Goal: Task Accomplishment & Management: Manage account settings

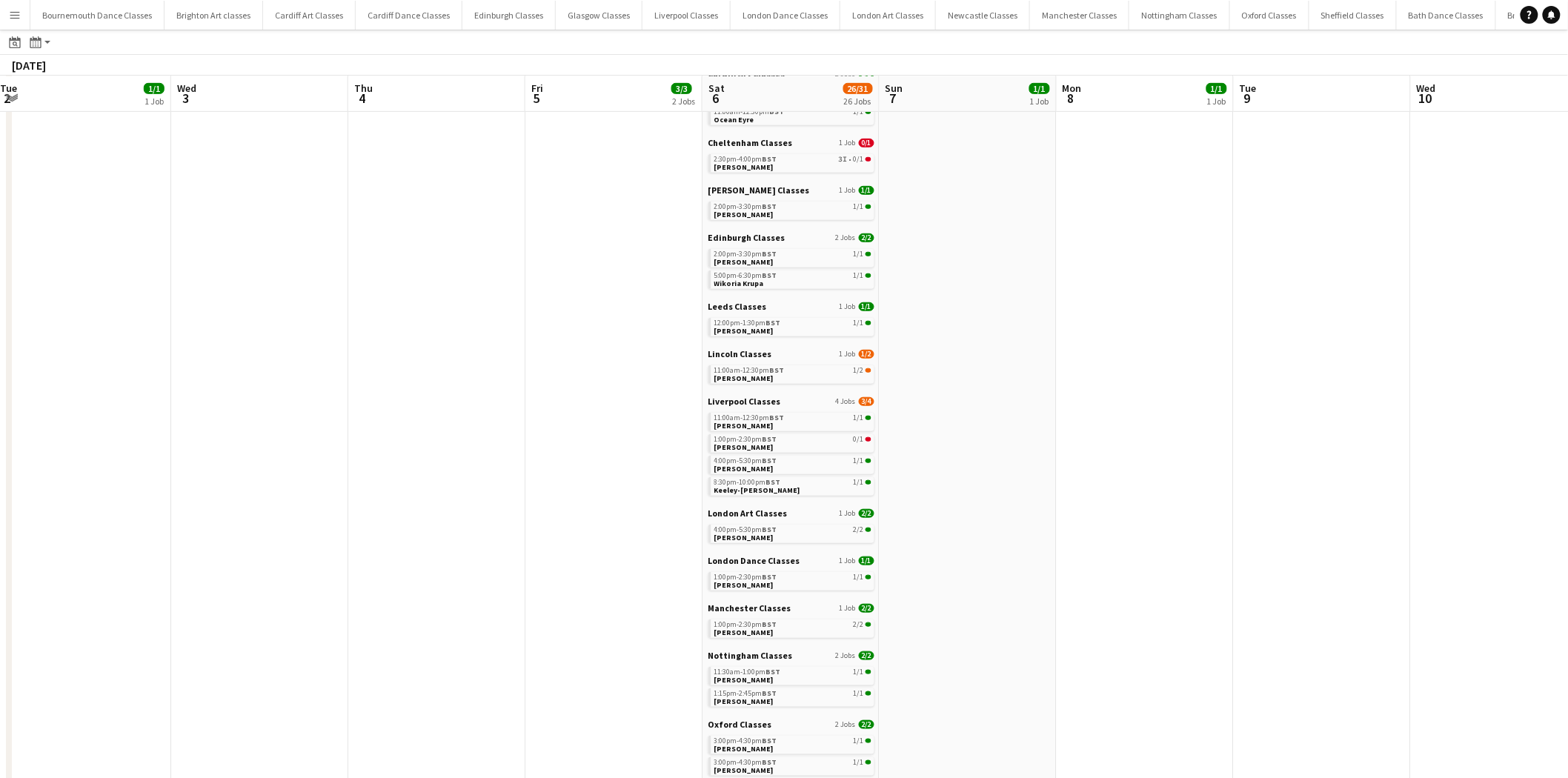
click at [1232, 455] on app-calendar-viewport "Sun 31 Mon 1 Tue 2 1/1 1 Job Wed 3 Thu 4 Fri 5 3/3 2 Jobs Sat 6 26/31 26 Jobs S…" at bounding box center [784, 338] width 1568 height 1135
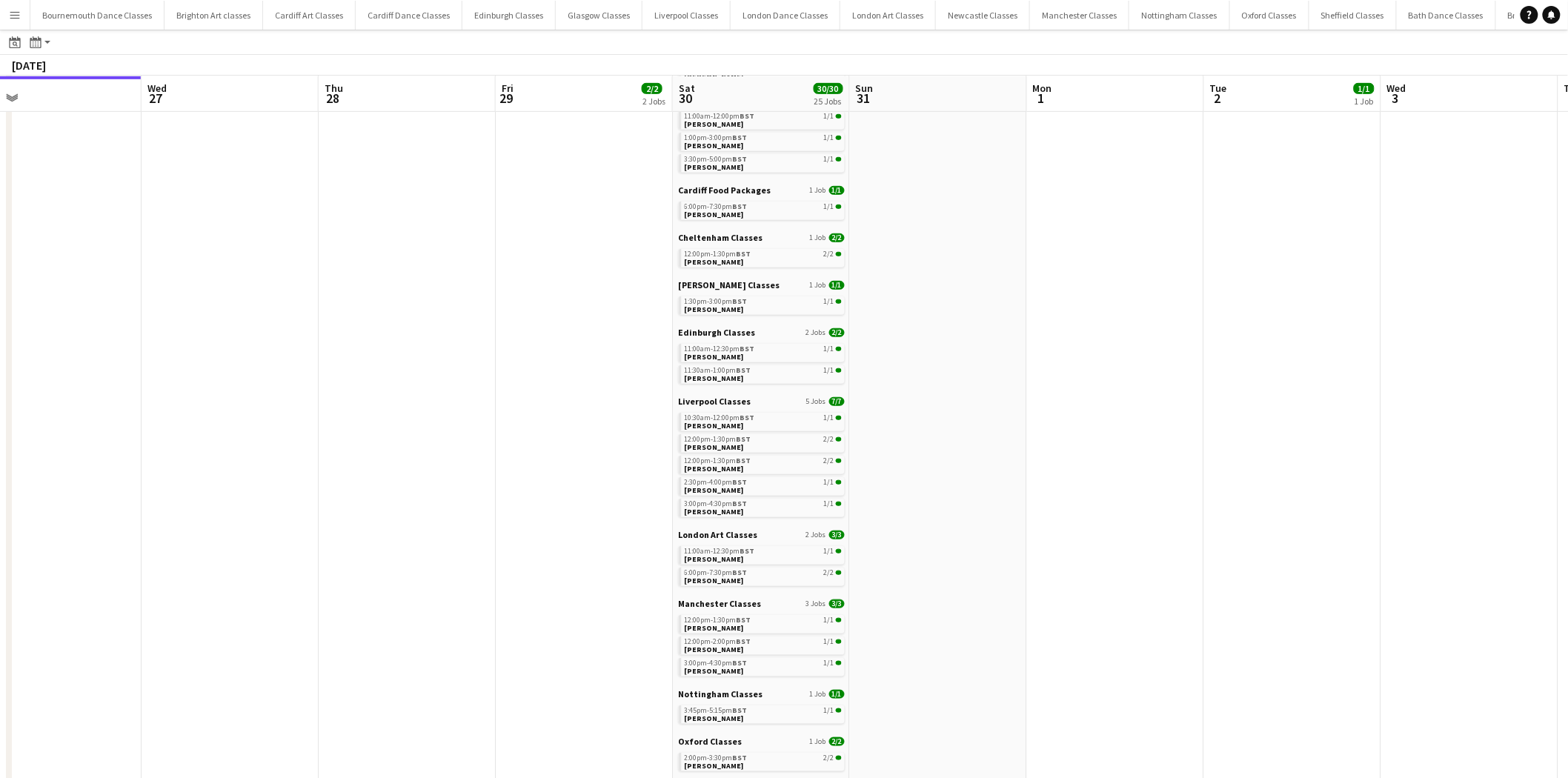
drag, startPoint x: 698, startPoint y: 437, endPoint x: 1857, endPoint y: 555, distance: 1165.0
click at [1567, 555] on html "Menu Boards Boards Boards All jobs Status Workforce Workforce My Workforce Recr…" at bounding box center [784, 303] width 1568 height 1208
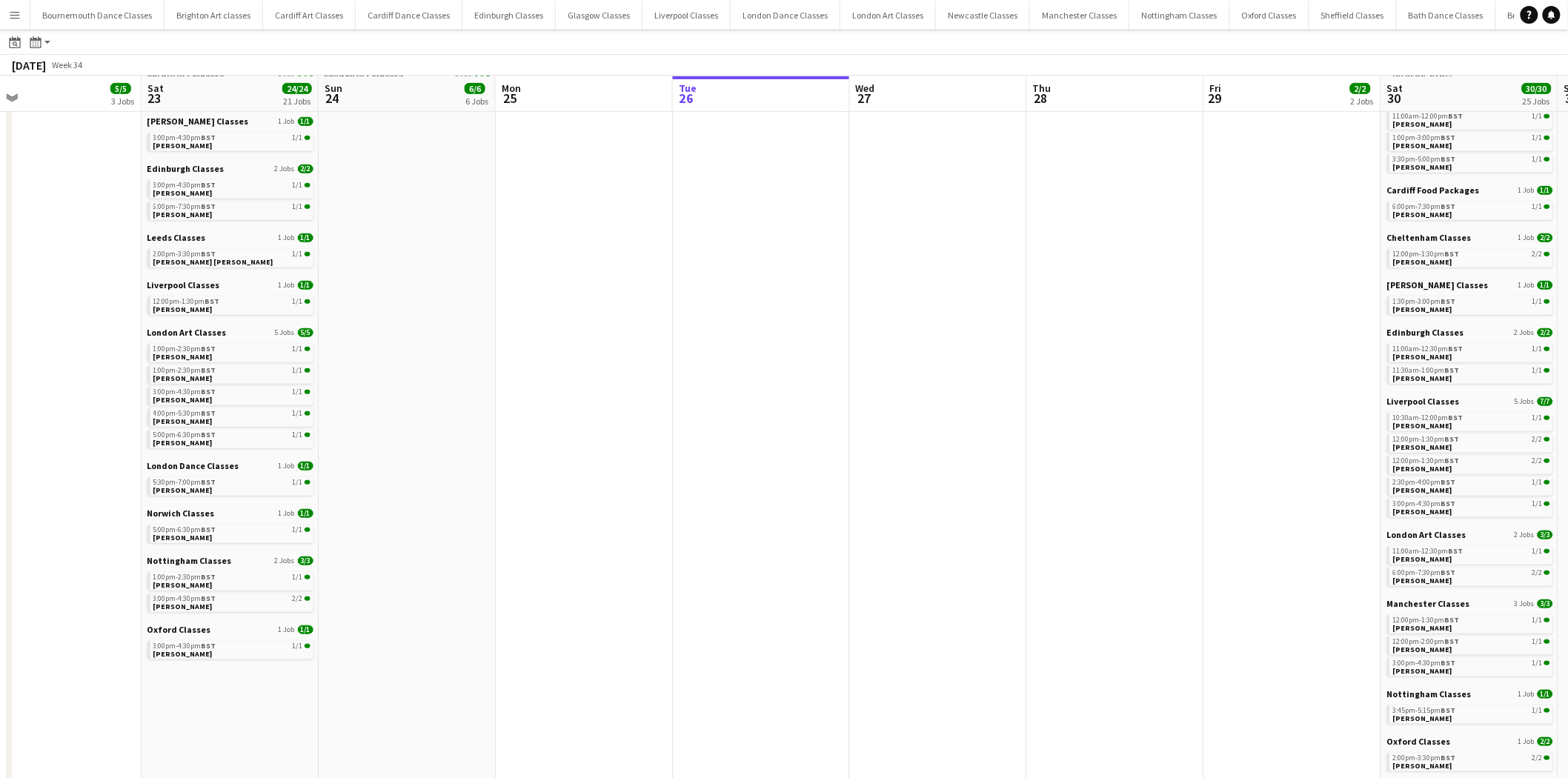
scroll to position [0, 463]
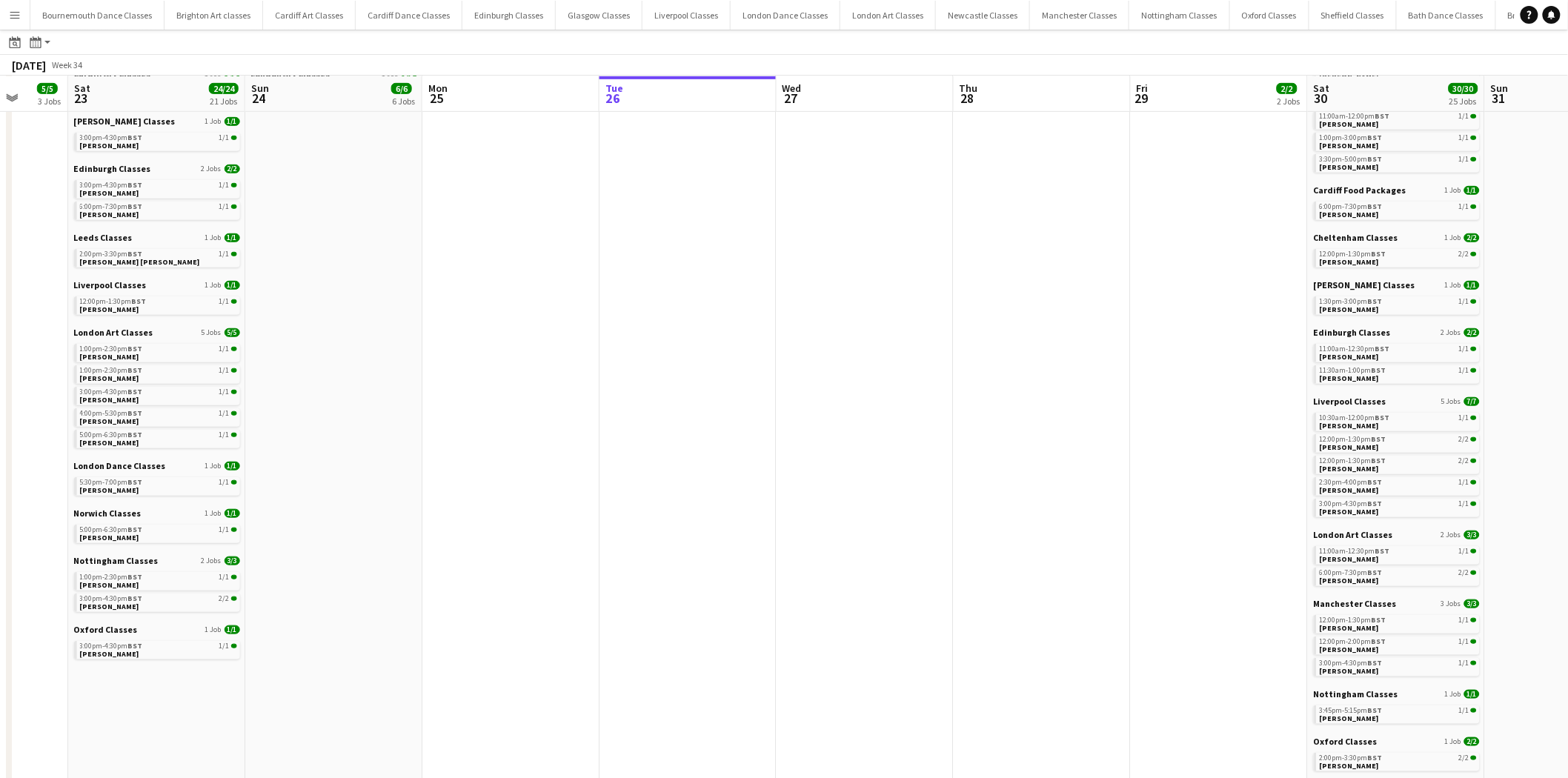
click at [1226, 470] on app-all-jobs "All Jobs Date picker AUG 2025 AUG 2025 Monday M Tuesday T Wednesday W Thursday …" at bounding box center [784, 318] width 1568 height 1179
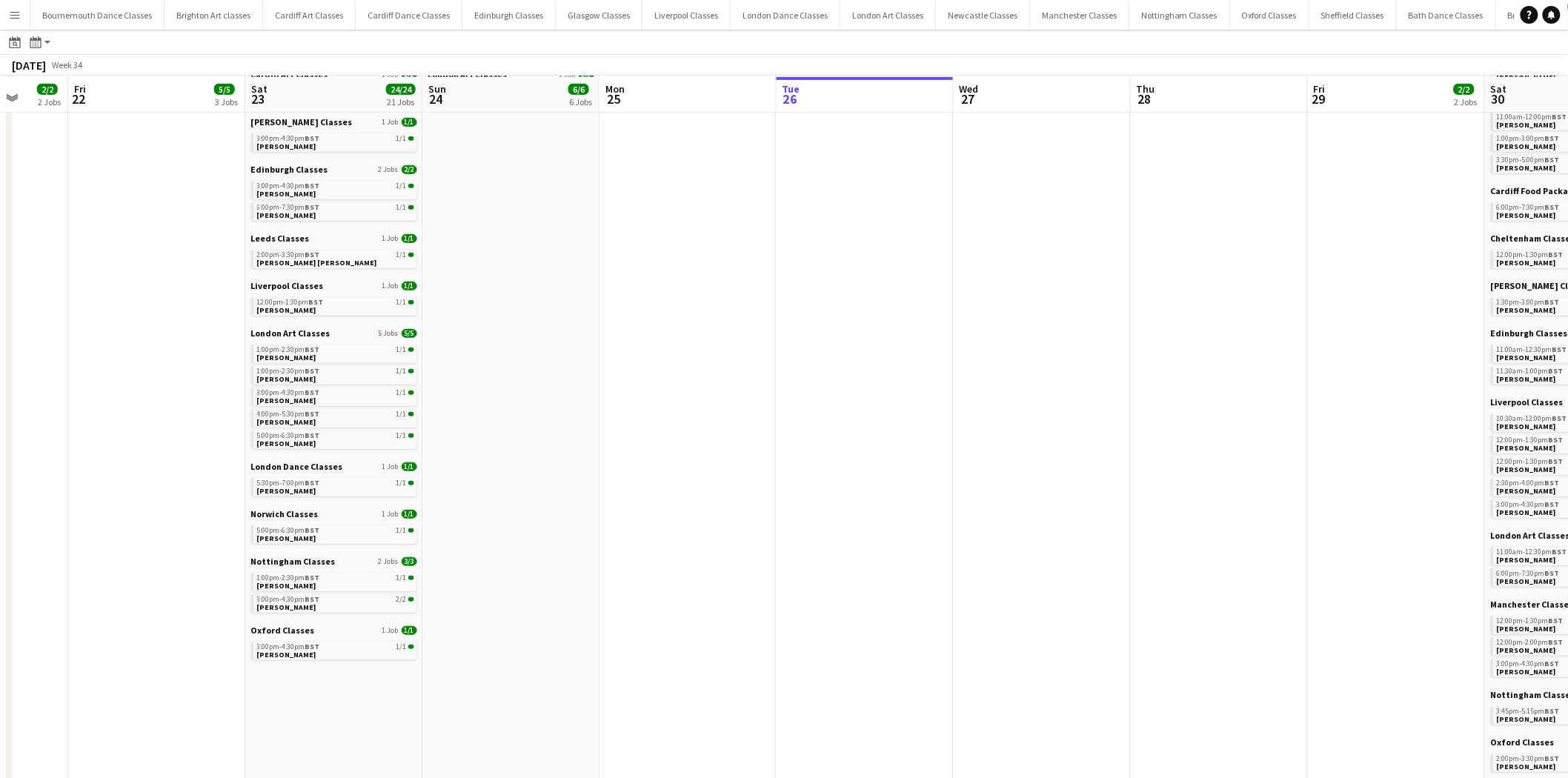
scroll to position [301, 0]
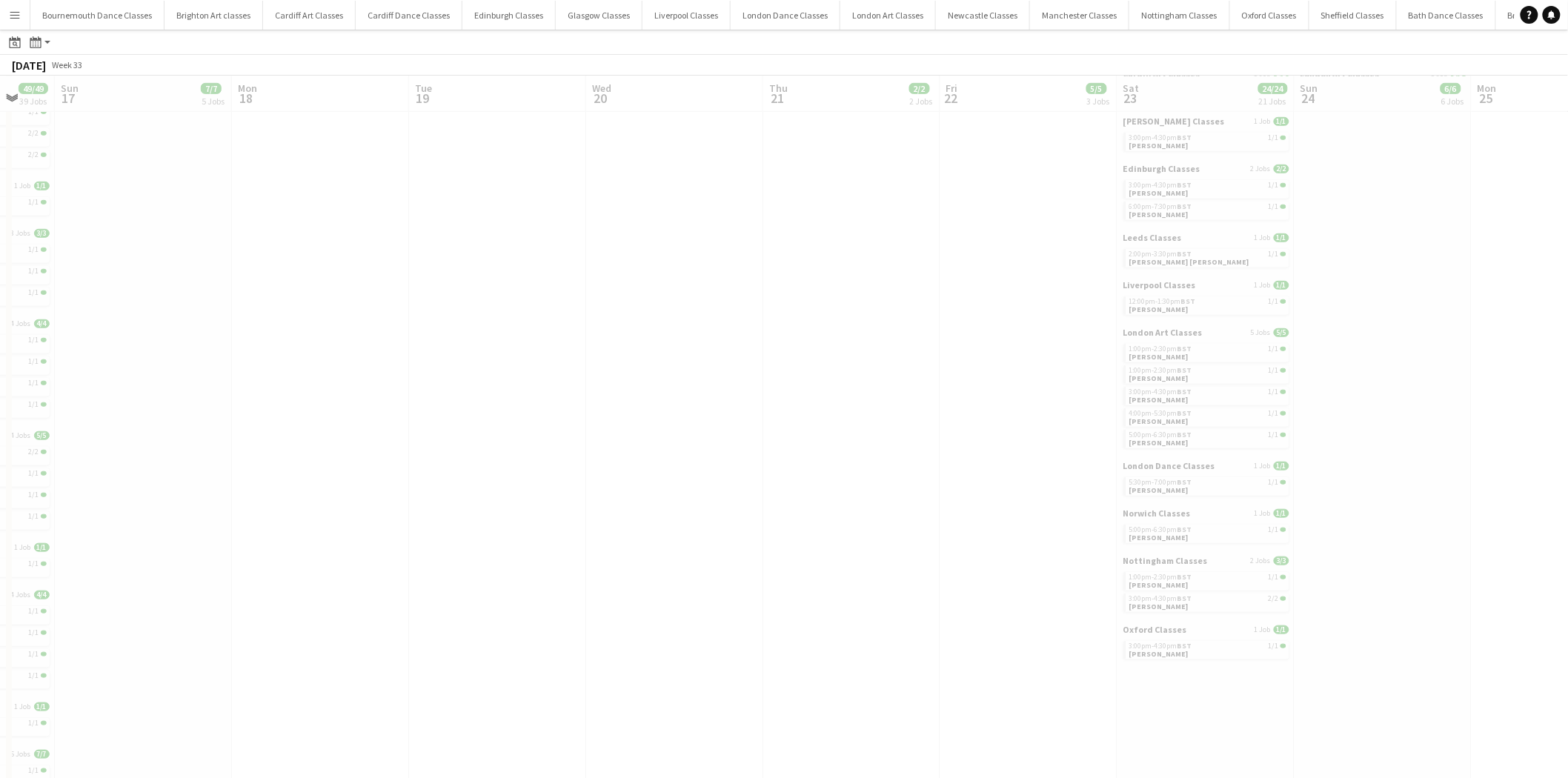
drag, startPoint x: 513, startPoint y: 276, endPoint x: 1222, endPoint y: 307, distance: 709.7
click at [1236, 307] on app-all-jobs "All Jobs Date picker AUG 2025 AUG 2025 Monday M Tuesday T Wednesday W Thursday …" at bounding box center [784, 457] width 1568 height 1457
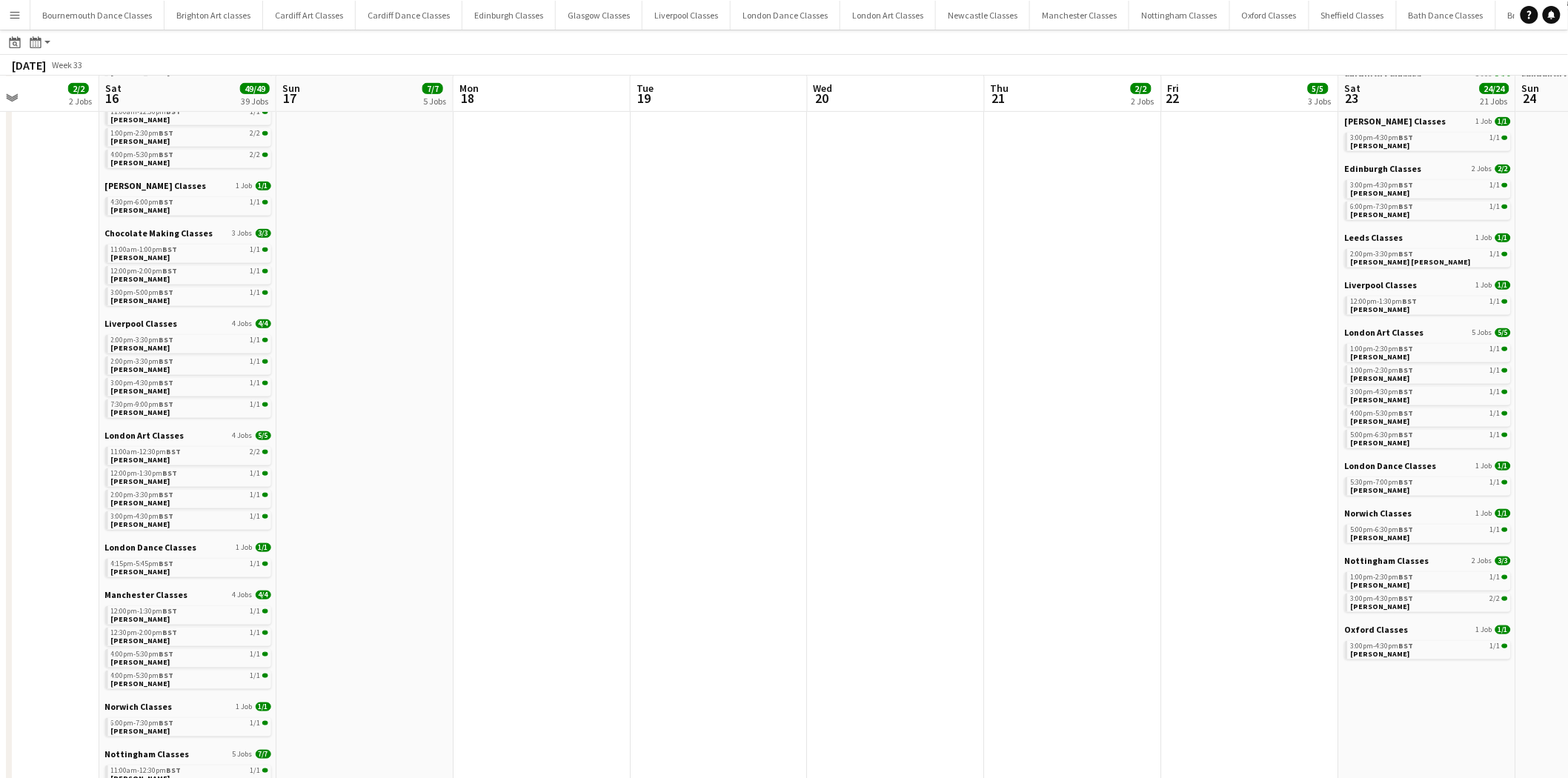
scroll to position [0, 443]
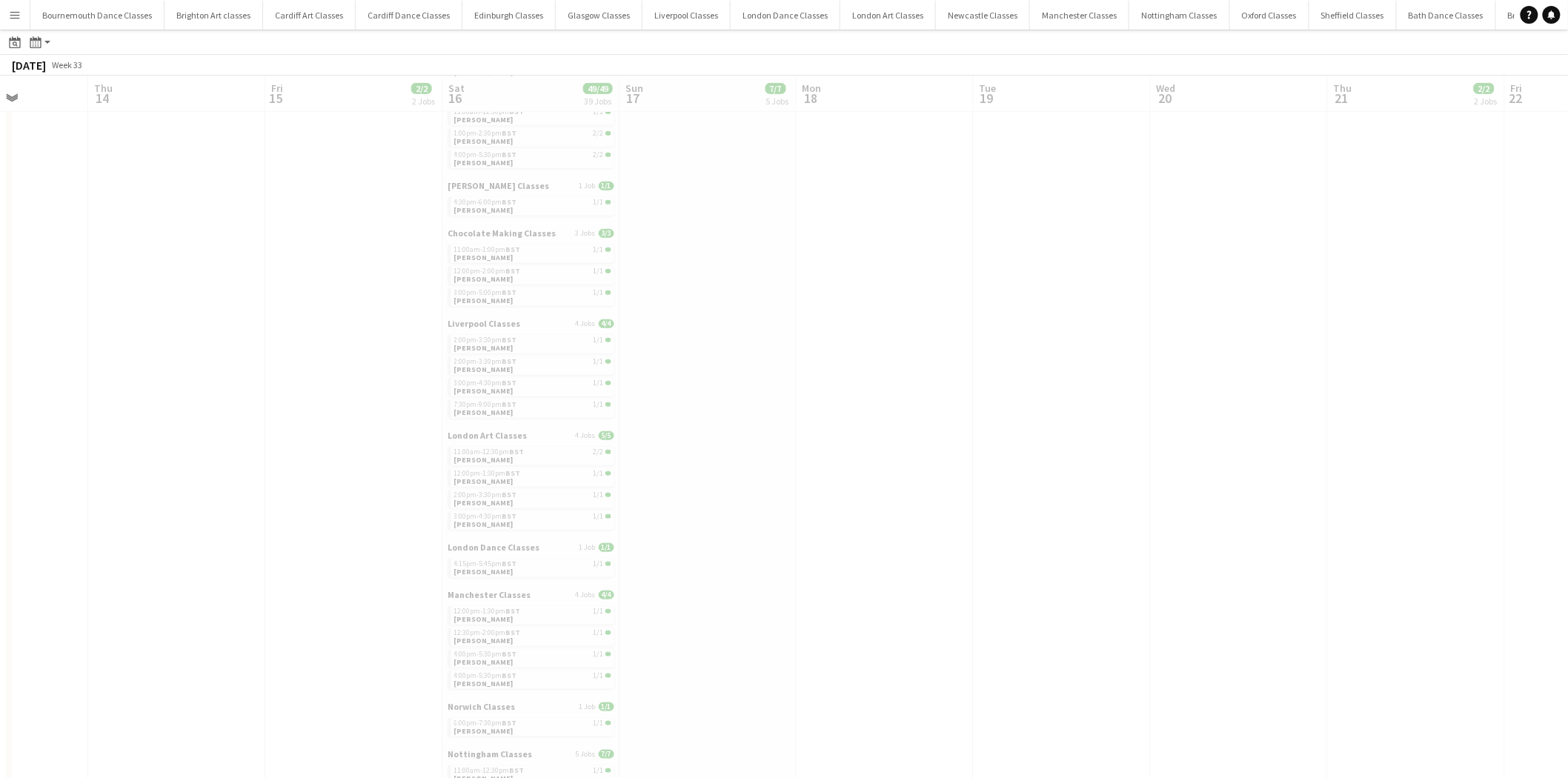
drag, startPoint x: 276, startPoint y: 308, endPoint x: 1005, endPoint y: 331, distance: 729.4
click at [1005, 331] on app-all-jobs "All Jobs Date picker AUG 2025 AUG 2025 Monday M Tuesday T Wednesday W Thursday …" at bounding box center [784, 457] width 1568 height 1457
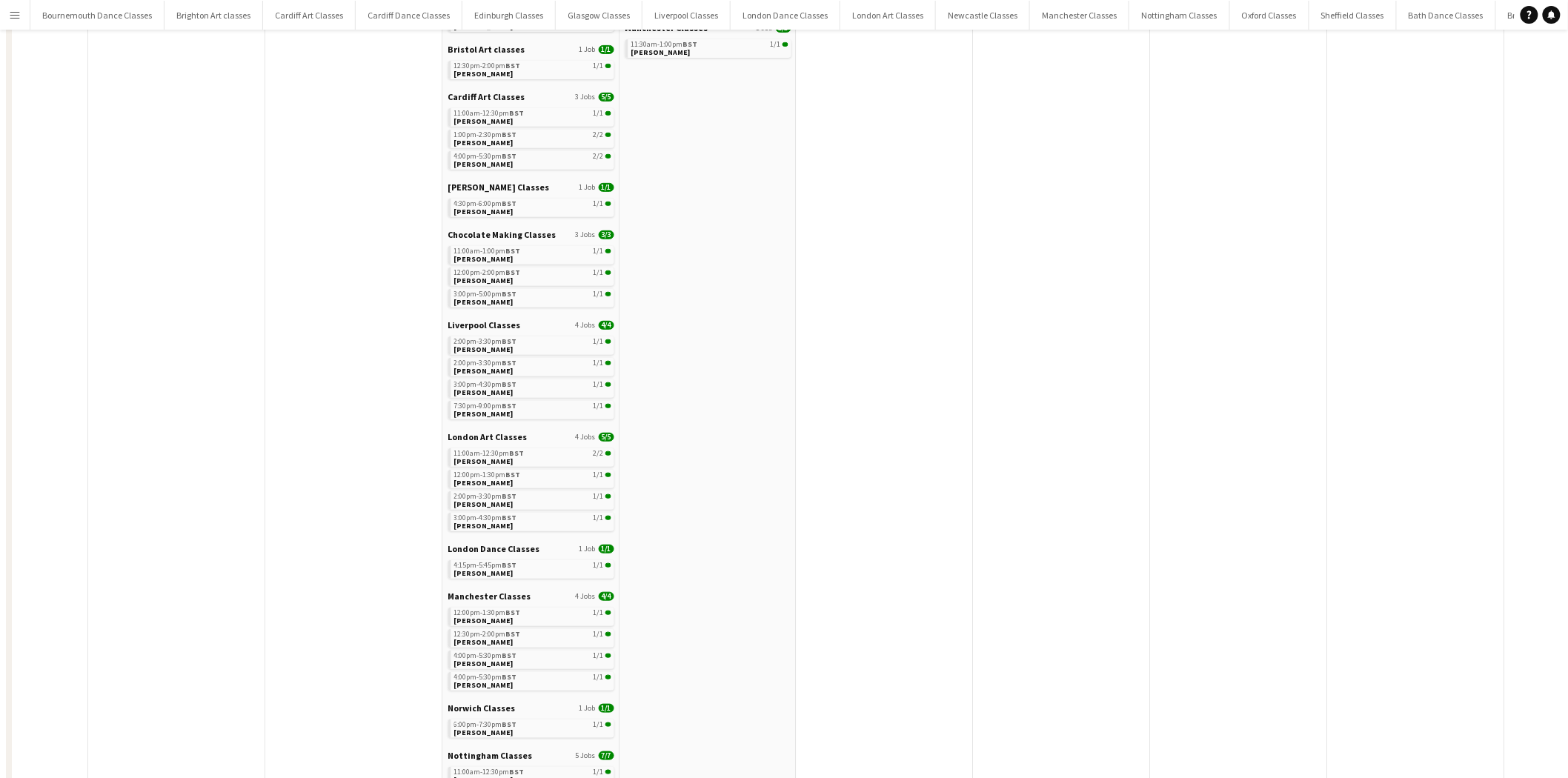
scroll to position [0, 0]
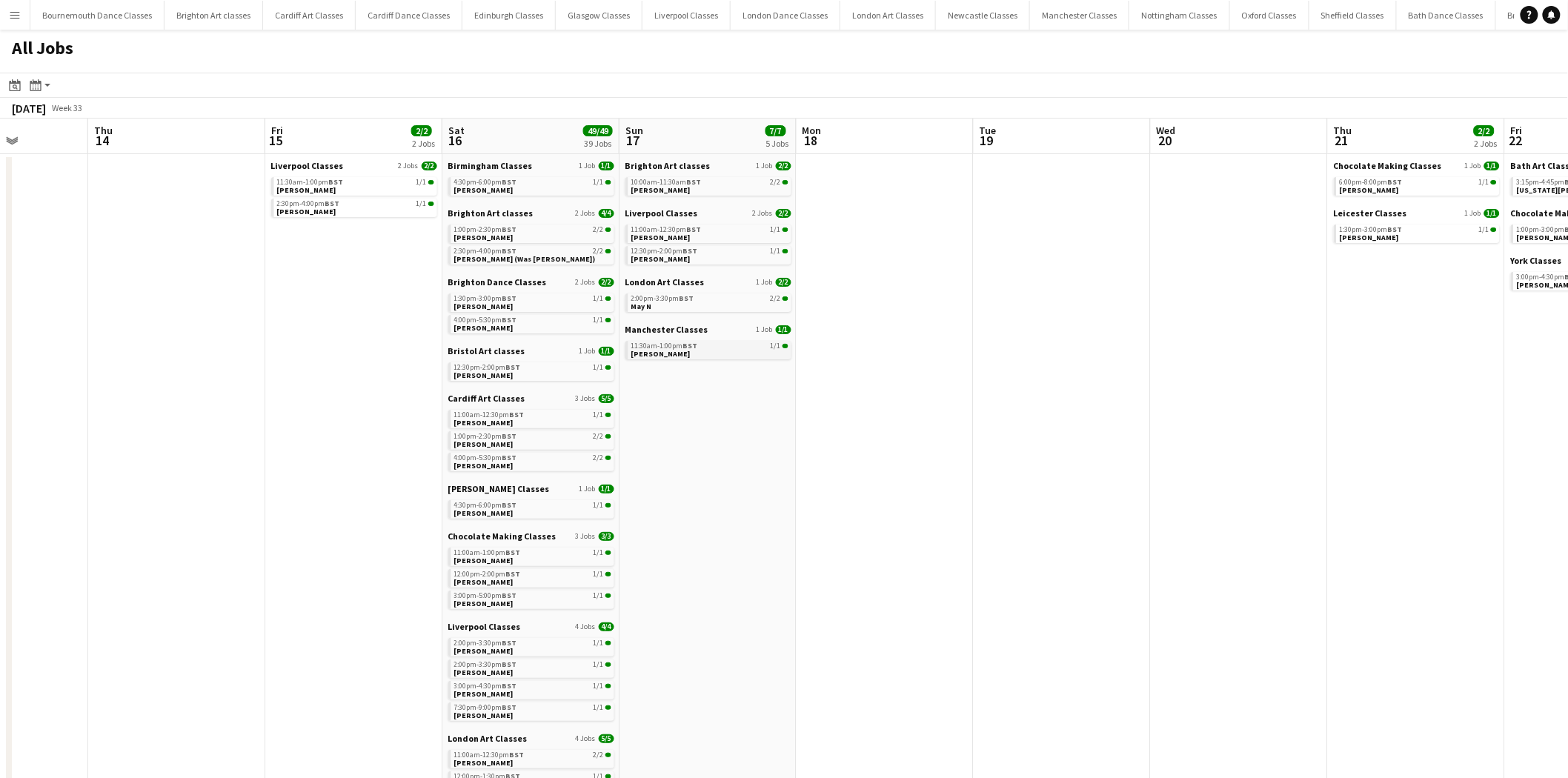
click at [685, 345] on span "BST" at bounding box center [691, 345] width 15 height 9
